Goal: Check status: Check status

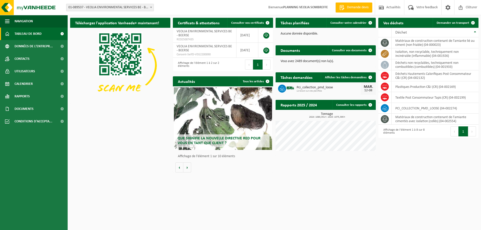
click at [128, 7] on span "01-089537 - VEOLIA ENVIRONMENTAL SERVICES BE - BEERSE" at bounding box center [109, 7] width 87 height 7
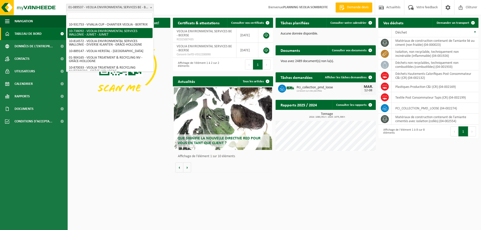
scroll to position [369, 0]
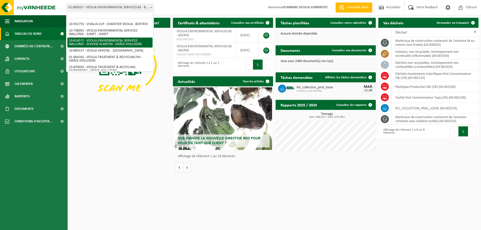
select select "37628"
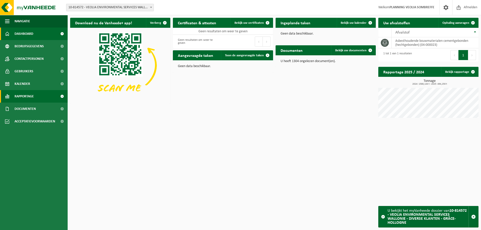
click at [35, 95] on link "Rapportage" at bounding box center [34, 96] width 68 height 13
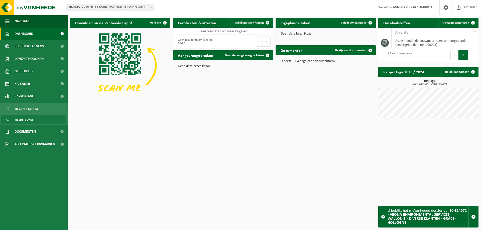
click at [36, 120] on link "In lijstvorm" at bounding box center [33, 120] width 65 height 10
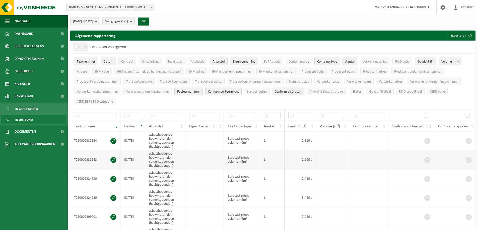
click at [115, 158] on span at bounding box center [113, 160] width 6 height 6
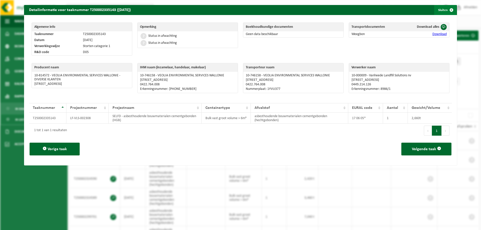
click at [438, 13] on button "Sluiten" at bounding box center [445, 10] width 22 height 10
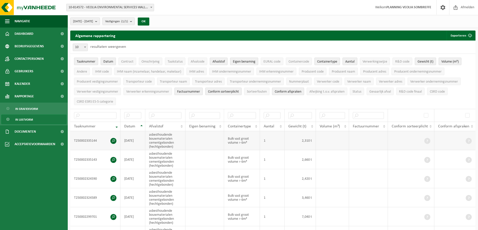
click at [114, 141] on span at bounding box center [113, 141] width 6 height 6
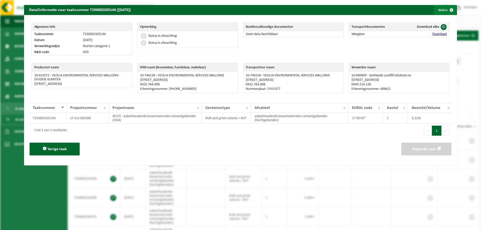
click at [440, 8] on button "Sluiten" at bounding box center [445, 10] width 22 height 10
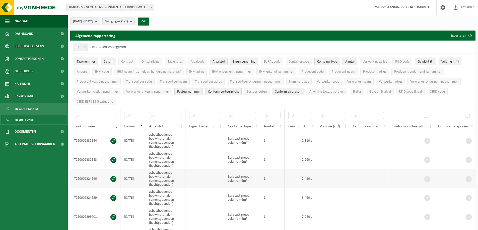
click at [112, 176] on span at bounding box center [113, 179] width 6 height 6
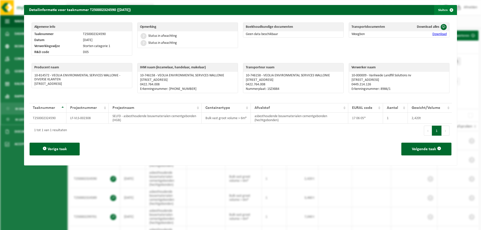
click at [437, 11] on button "Sluiten" at bounding box center [445, 10] width 22 height 10
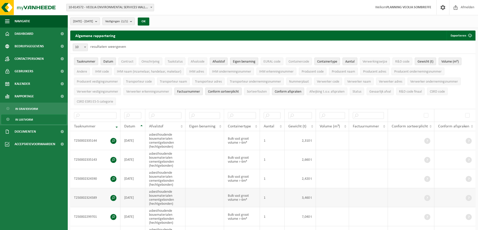
click at [113, 196] on span at bounding box center [113, 198] width 6 height 6
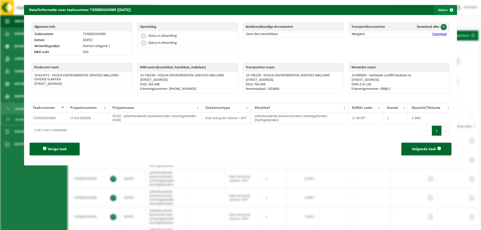
click at [441, 7] on button "Sluiten" at bounding box center [445, 10] width 22 height 10
